Goal: Find specific fact: Find specific fact

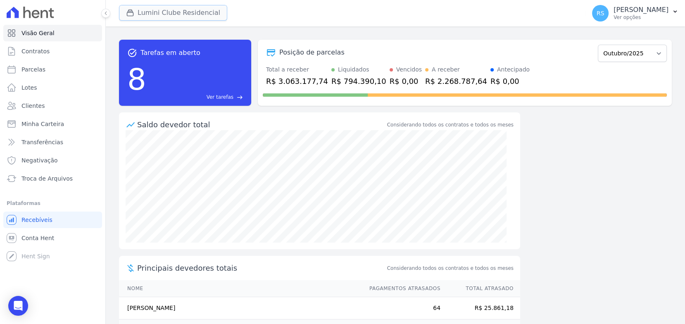
click at [174, 10] on button "Lumini Clube Residencial" at bounding box center [173, 13] width 108 height 16
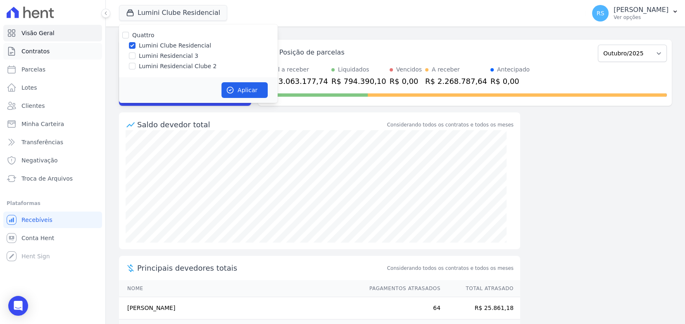
click at [40, 55] on span "Contratos" at bounding box center [35, 51] width 28 height 8
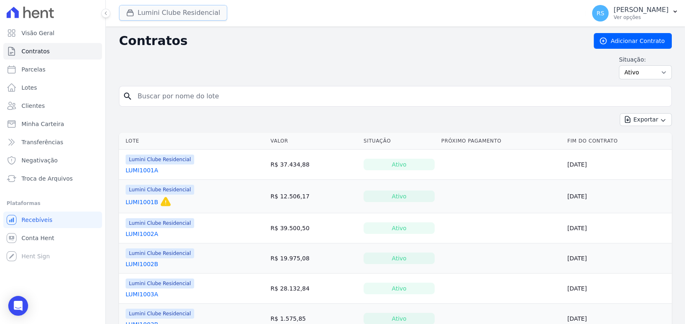
click at [176, 14] on button "Lumini Clube Residencial" at bounding box center [173, 13] width 108 height 16
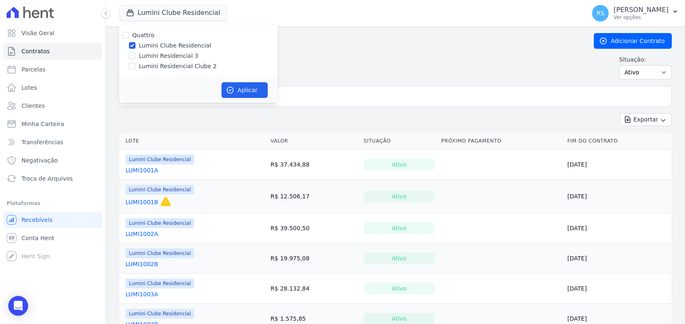
click at [175, 67] on label "Lumini Residencial Clube 2" at bounding box center [178, 66] width 78 height 9
click at [136, 67] on input "Lumini Residencial Clube 2" at bounding box center [132, 66] width 7 height 7
checkbox input "true"
click at [169, 47] on label "Lumini Clube Residencial" at bounding box center [175, 45] width 72 height 9
click at [136, 47] on input "Lumini Clube Residencial" at bounding box center [132, 45] width 7 height 7
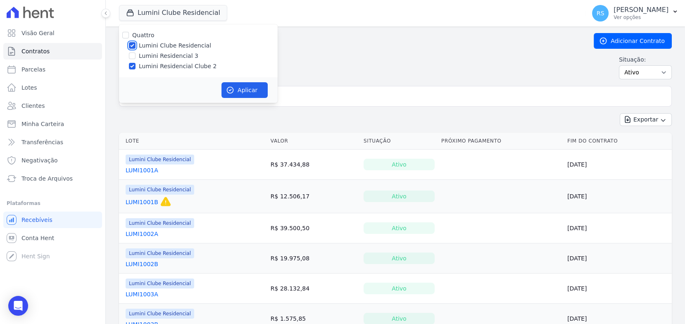
checkbox input "false"
click at [254, 87] on button "Aplicar" at bounding box center [245, 90] width 46 height 16
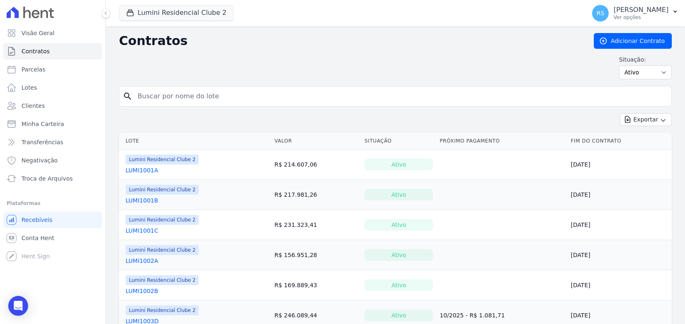
click at [289, 100] on input "search" at bounding box center [401, 96] width 536 height 17
paste input "706B"
type input "706B"
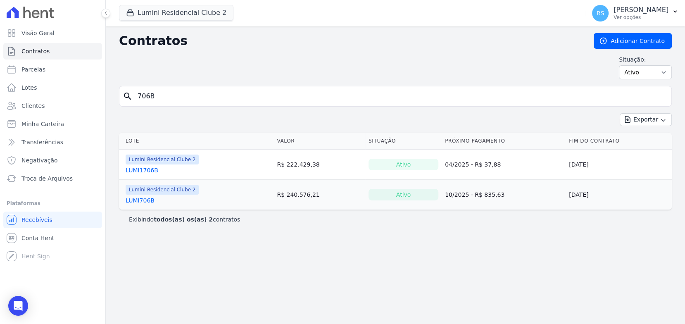
click at [145, 200] on link "LUMI706B" at bounding box center [140, 200] width 29 height 8
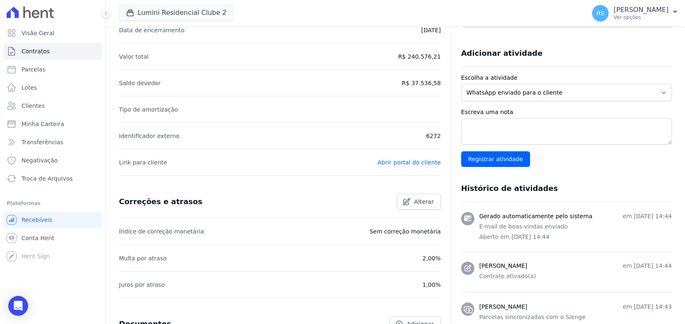
scroll to position [183, 0]
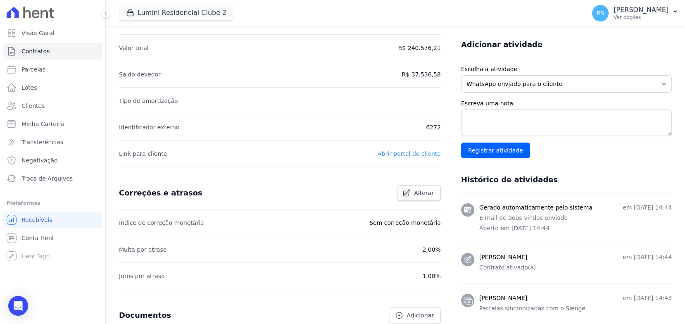
click at [422, 152] on link "Abrir portal do cliente" at bounding box center [409, 153] width 63 height 7
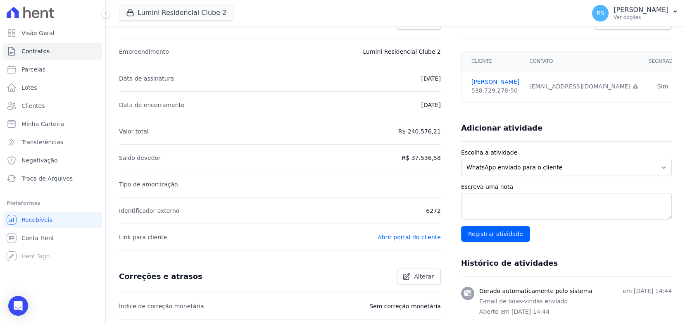
scroll to position [0, 0]
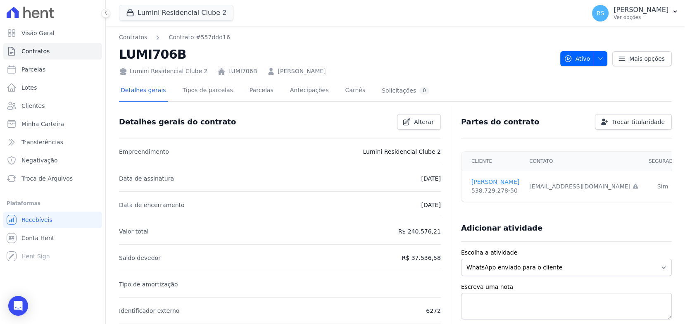
click at [489, 182] on link "LUCAS REIS" at bounding box center [496, 182] width 48 height 9
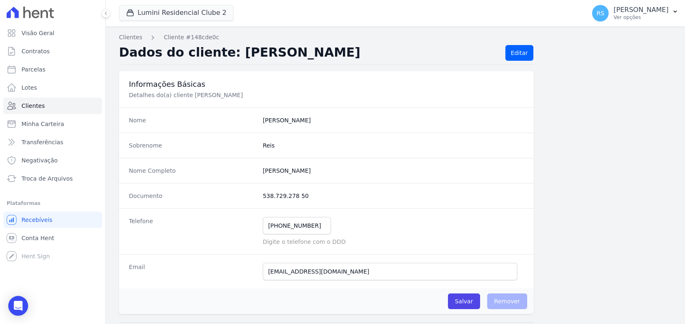
click at [291, 195] on dd "538.729.278 50" at bounding box center [393, 196] width 261 height 8
copy dl "538.729.278 50"
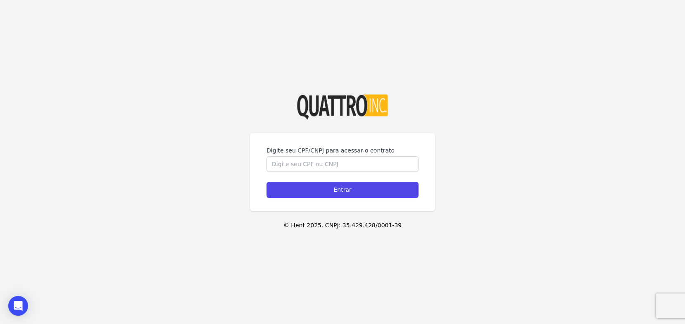
click at [522, 95] on div "Digite seu CPF/CNPJ para acessar o contrato Entrar © Hent 2025. CNPJ: 35.429.42…" at bounding box center [342, 162] width 685 height 324
